Goal: Task Accomplishment & Management: Use online tool/utility

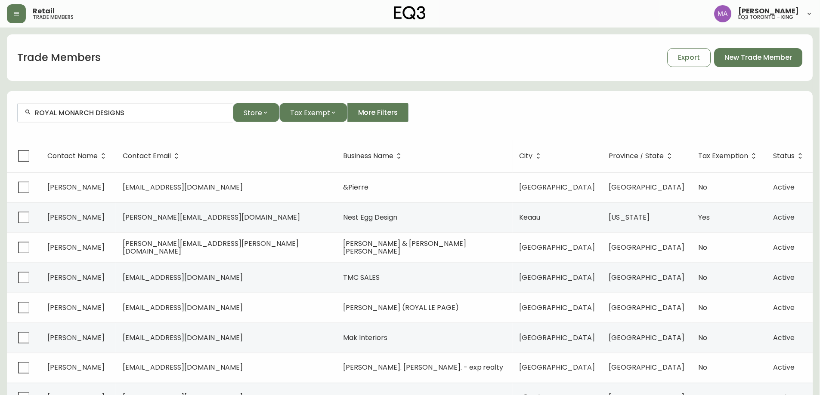
click at [17, 16] on icon "button" at bounding box center [16, 13] width 7 height 7
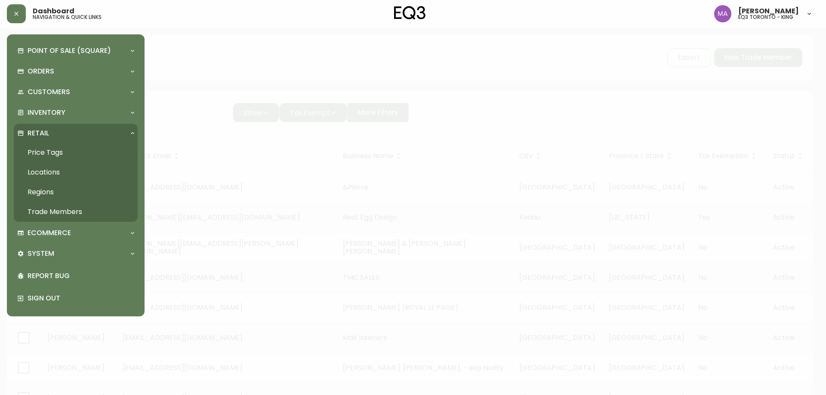
click at [61, 154] on link "Price Tags" at bounding box center [76, 153] width 124 height 20
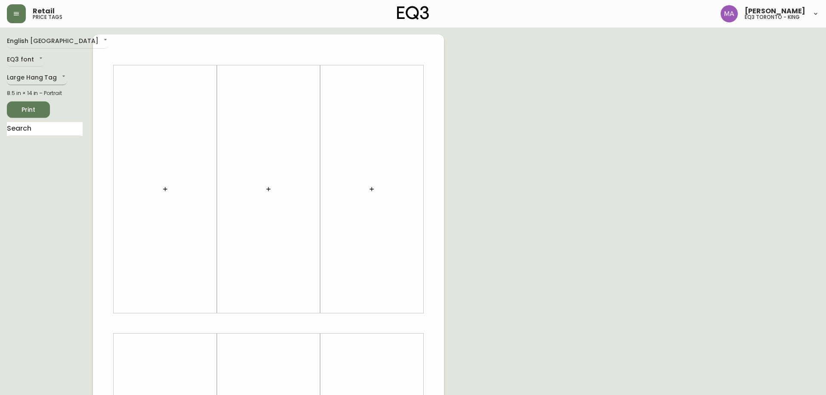
click at [65, 80] on body "Retail price tags [PERSON_NAME] eq3 [GEOGRAPHIC_DATA] - king English Canada en_…" at bounding box center [413, 306] width 826 height 613
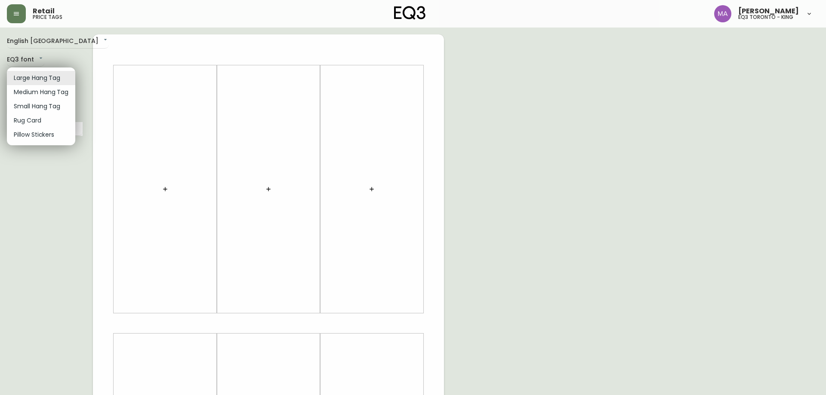
click at [37, 108] on li "Small Hang Tag" at bounding box center [41, 106] width 68 height 14
type input "small"
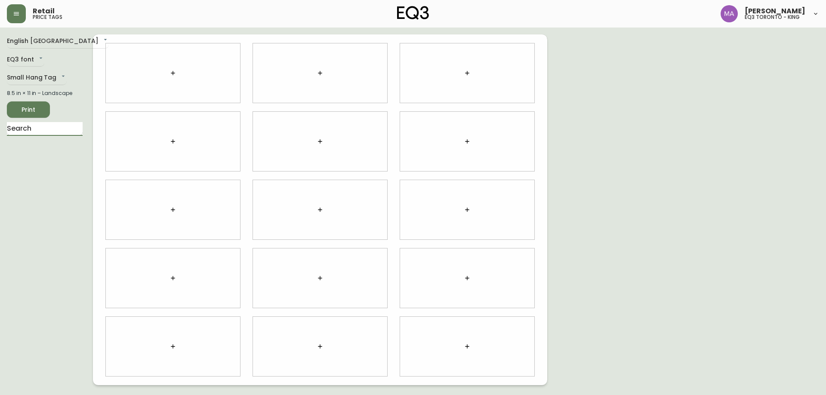
click at [53, 129] on input "text" at bounding box center [45, 129] width 76 height 14
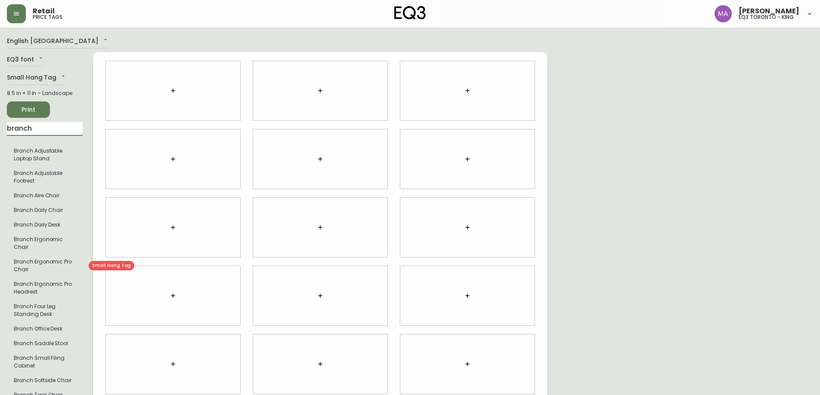
type input "branch"
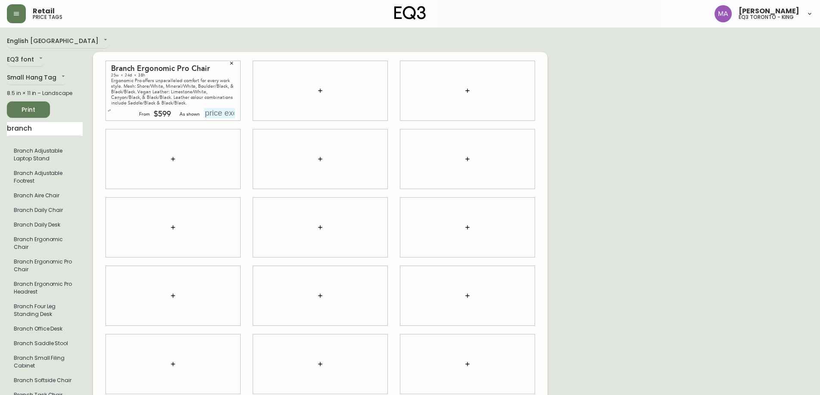
click at [213, 115] on input "text" at bounding box center [219, 113] width 31 height 10
type input "$599"
click at [805, 215] on div "English [GEOGRAPHIC_DATA] en_CA EQ3 font EQ3 Small Hang Tag small 8.5 in × 11 i…" at bounding box center [410, 227] width 806 height 386
click at [739, 225] on div "English [GEOGRAPHIC_DATA] en_CA EQ3 font EQ3 Small Hang Tag small 8.5 in × 11 i…" at bounding box center [410, 227] width 806 height 386
click at [28, 107] on span "Print" at bounding box center [28, 110] width 29 height 11
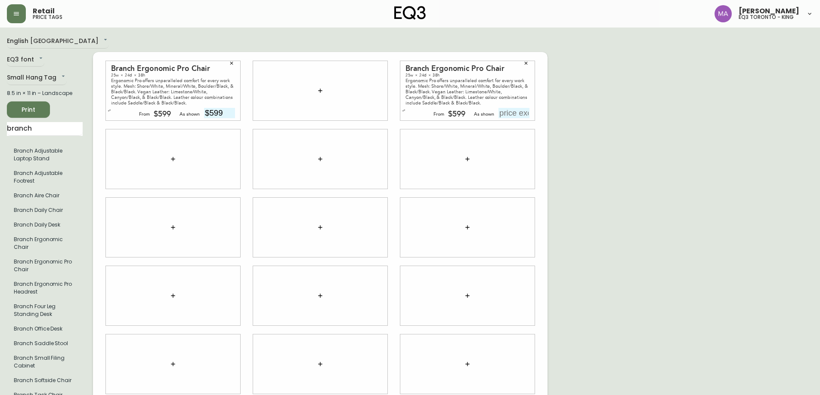
click at [230, 62] on icon "button" at bounding box center [231, 63] width 5 height 5
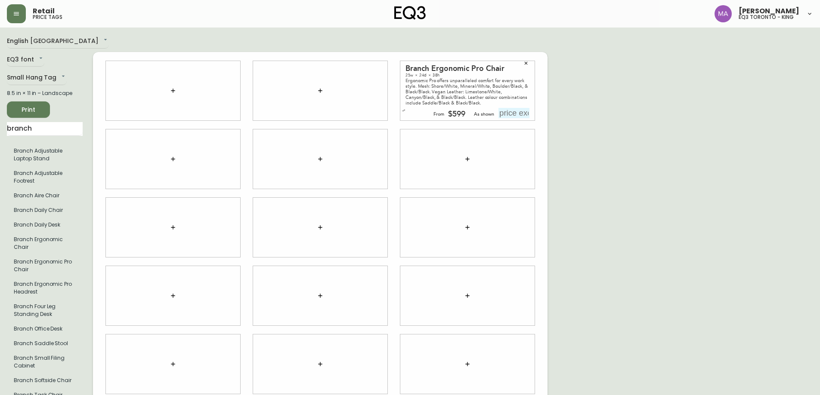
click at [516, 113] on input "text" at bounding box center [513, 113] width 31 height 10
type input "$599"
click at [683, 235] on div "English [GEOGRAPHIC_DATA] en_CA EQ3 font EQ3 Small Hang Tag small 8.5 in × 11 i…" at bounding box center [410, 227] width 806 height 386
click at [23, 107] on span "Print" at bounding box center [28, 110] width 29 height 11
click at [532, 62] on button "button" at bounding box center [525, 63] width 13 height 13
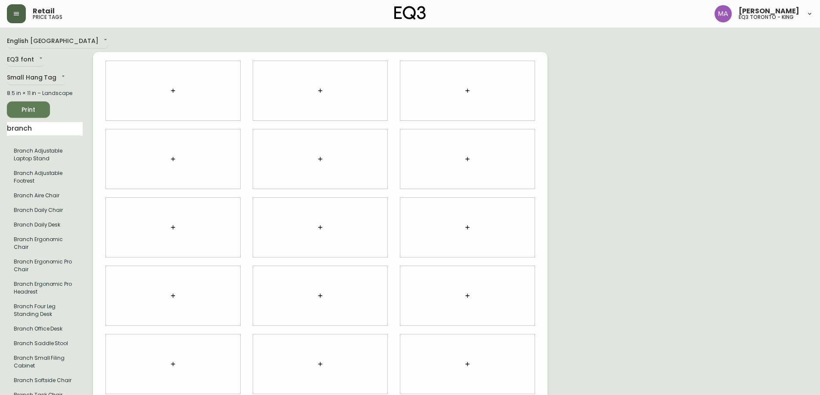
click at [18, 9] on button "button" at bounding box center [16, 13] width 19 height 19
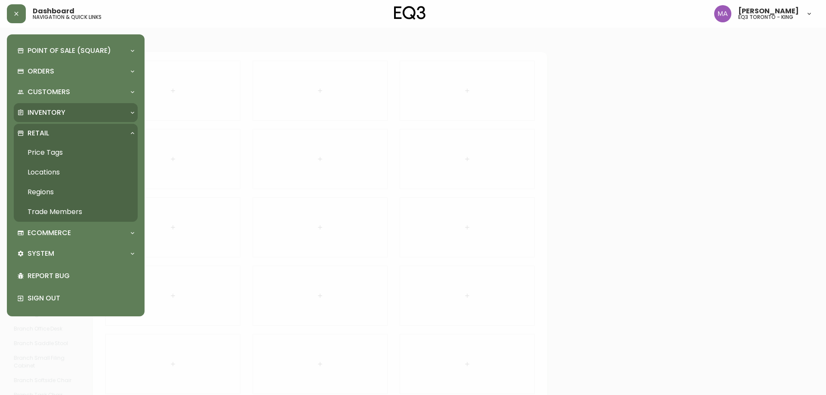
click at [41, 115] on p "Inventory" at bounding box center [47, 112] width 38 height 9
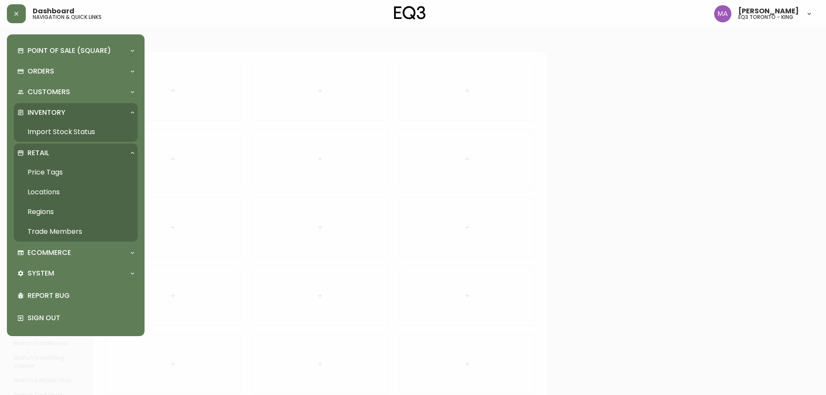
click at [50, 136] on link "Import Stock Status" at bounding box center [76, 132] width 124 height 20
